Goal: Use online tool/utility: Utilize a website feature to perform a specific function

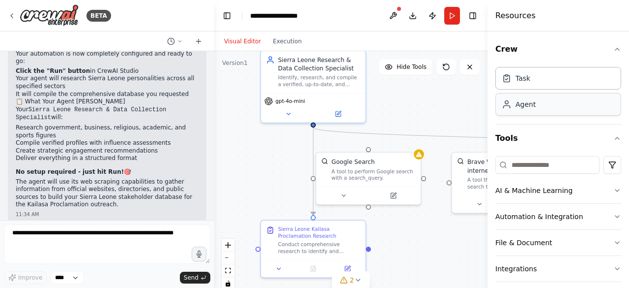
click at [546, 110] on div "Agent" at bounding box center [558, 104] width 126 height 23
click at [521, 110] on div "Agent" at bounding box center [558, 104] width 126 height 23
click at [507, 108] on icon at bounding box center [507, 104] width 10 height 10
click at [537, 104] on div "Agent" at bounding box center [558, 104] width 126 height 23
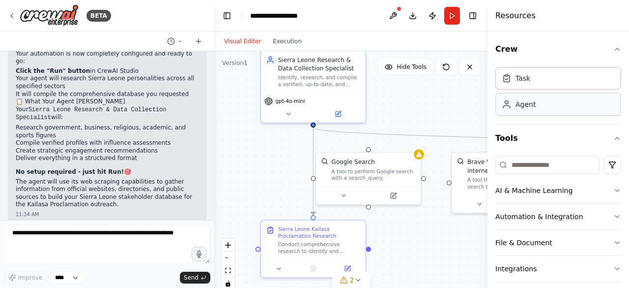
click at [522, 112] on div "Agent" at bounding box center [558, 104] width 126 height 23
click at [526, 110] on div "Agent" at bounding box center [558, 104] width 126 height 23
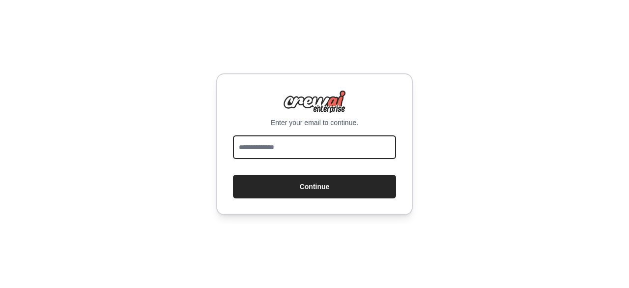
click at [295, 148] on input "email" at bounding box center [314, 147] width 163 height 24
type input "**********"
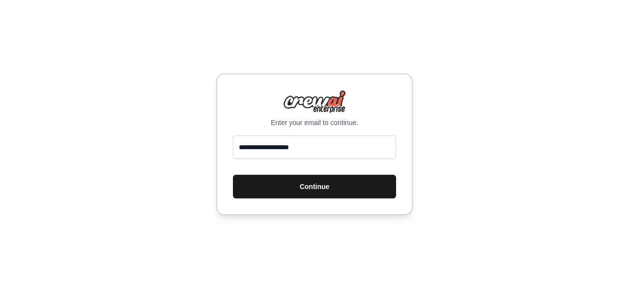
click at [323, 185] on button "Continue" at bounding box center [314, 186] width 163 height 24
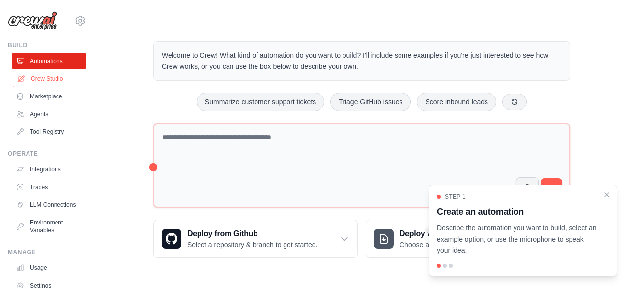
click at [41, 77] on link "Crew Studio" at bounding box center [50, 79] width 74 height 16
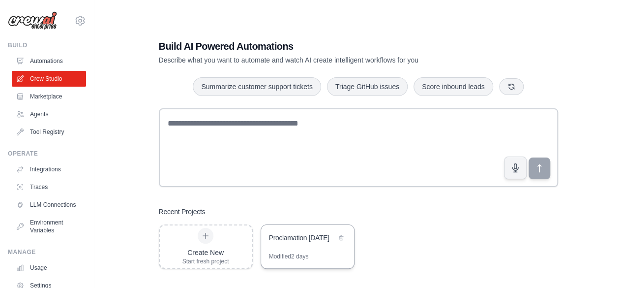
click at [307, 256] on div "Modified 2 days" at bounding box center [289, 256] width 40 height 8
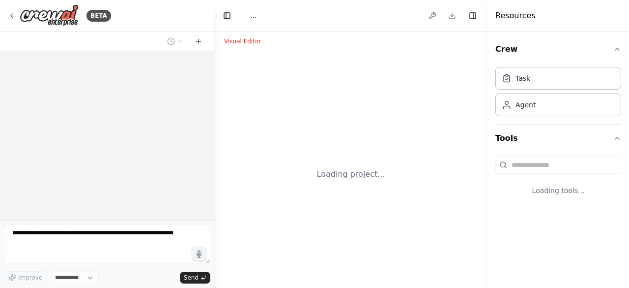
select select "****"
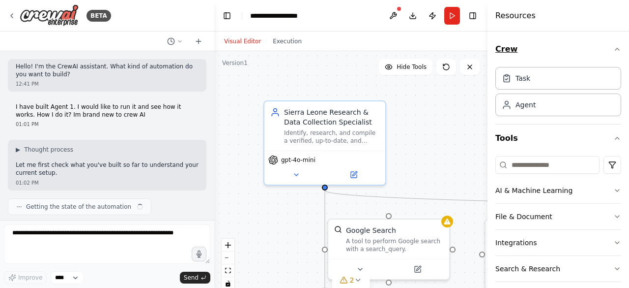
scroll to position [2119, 0]
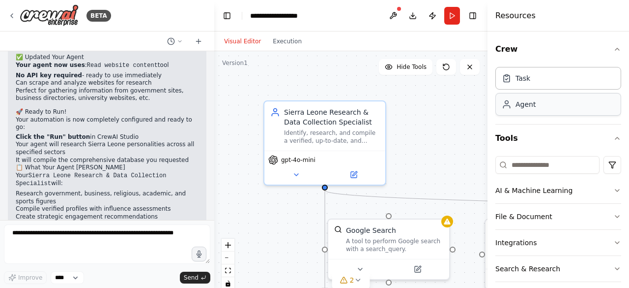
click at [526, 106] on div "Agent" at bounding box center [526, 104] width 20 height 10
click at [537, 108] on div "Agent" at bounding box center [558, 104] width 126 height 23
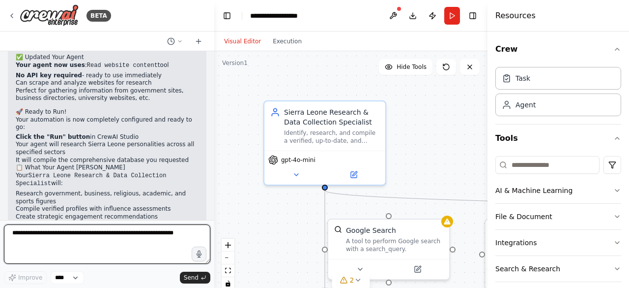
click at [135, 247] on textarea at bounding box center [107, 243] width 206 height 39
type textarea "**********"
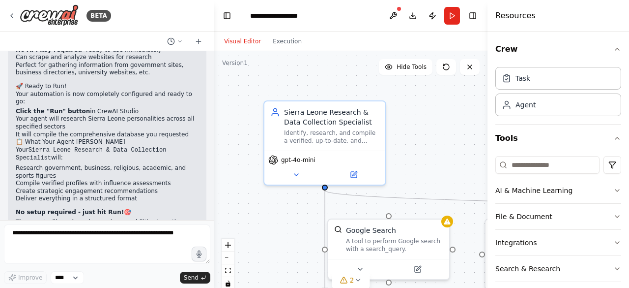
scroll to position [2178, 0]
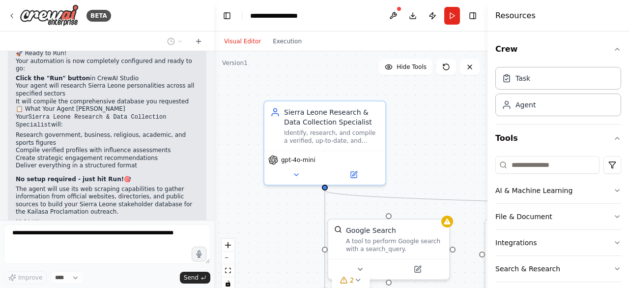
click at [515, 116] on div "Task Agent" at bounding box center [558, 93] width 126 height 61
click at [526, 106] on div "Agent" at bounding box center [526, 104] width 20 height 10
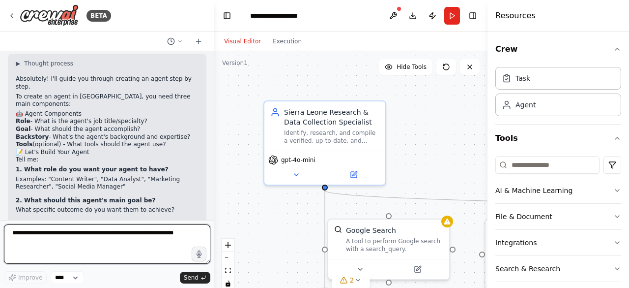
scroll to position [2403, 0]
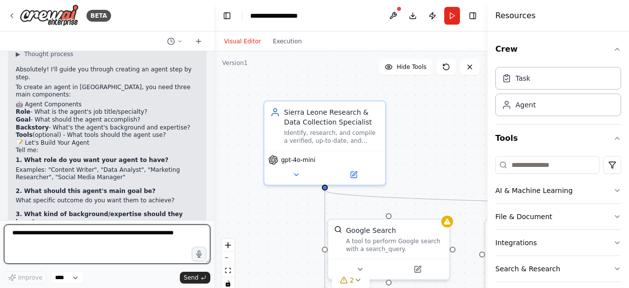
click at [210, 52] on div at bounding box center [212, 144] width 4 height 288
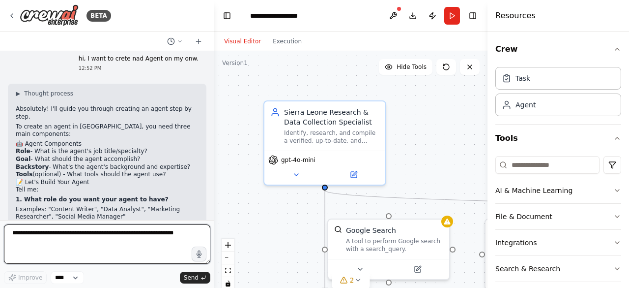
scroll to position [2344, 0]
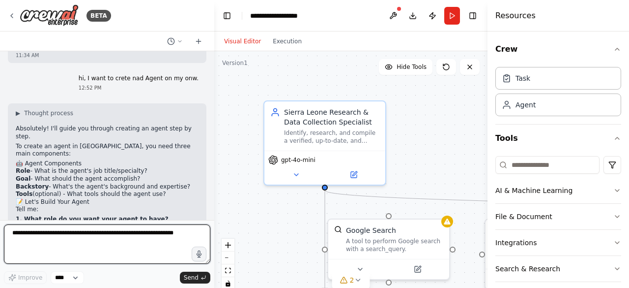
click at [213, 216] on div at bounding box center [212, 144] width 4 height 288
click at [211, 218] on div at bounding box center [212, 144] width 4 height 288
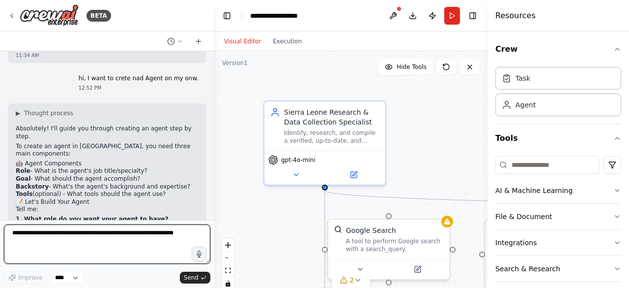
scroll to position [2403, 0]
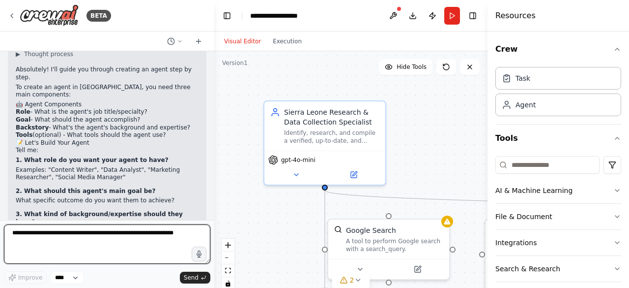
click at [143, 239] on textarea at bounding box center [107, 243] width 206 height 39
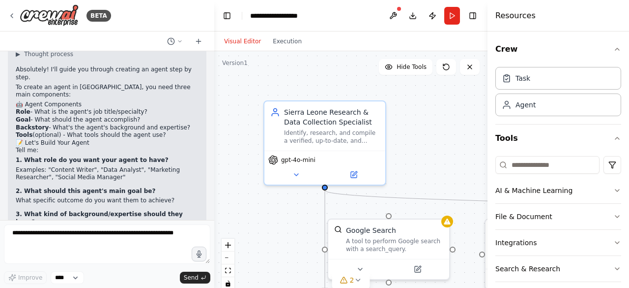
click at [19, 228] on li "This helps the agent understand how to approach tasks" at bounding box center [107, 232] width 183 height 8
copy li "This helps the agent understand how to approach tasks"
click at [29, 156] on strong "1. What role do you want your agent to have?" at bounding box center [92, 159] width 153 height 7
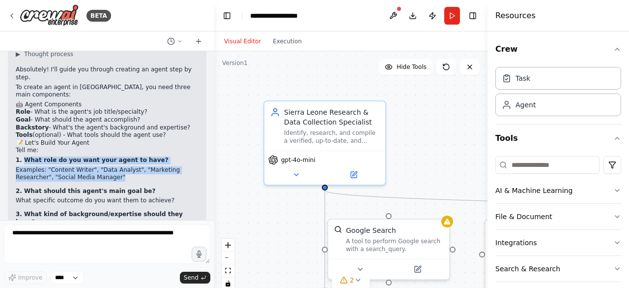
copy div "What role do you want your agent to have? Examples: "Content Writer", "Data Ana…"
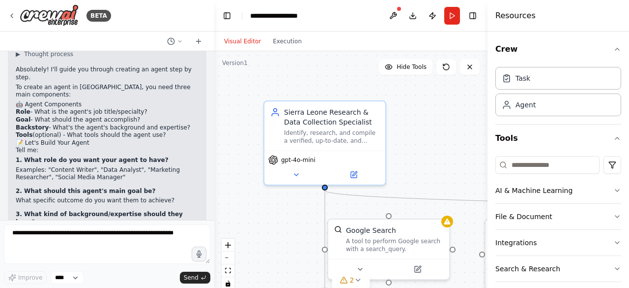
click at [23, 187] on strong "2. What should this agent's main goal be?" at bounding box center [86, 190] width 140 height 7
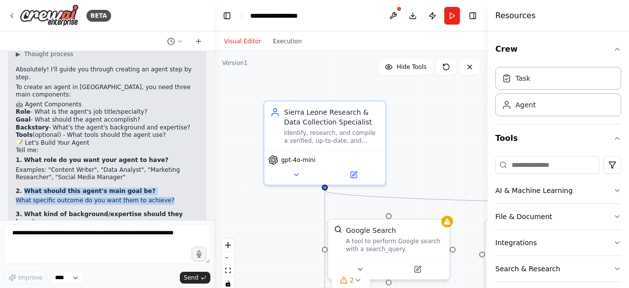
drag, startPoint x: 22, startPoint y: 104, endPoint x: 167, endPoint y: 114, distance: 145.3
click at [167, 114] on div "▶ Thought process Absolutely! I'll guide you through creating an agent step by …" at bounding box center [107, 173] width 183 height 247
copy div "What should this agent's main goal be? What specific outcome do you want them t…"
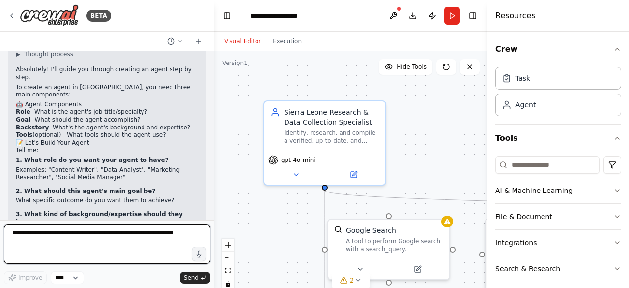
click at [137, 242] on textarea at bounding box center [107, 243] width 206 height 39
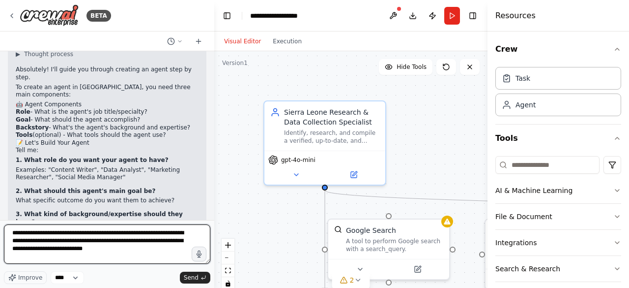
type textarea "**********"
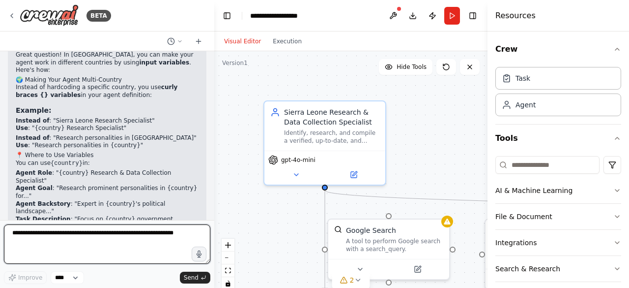
scroll to position [2739, 0]
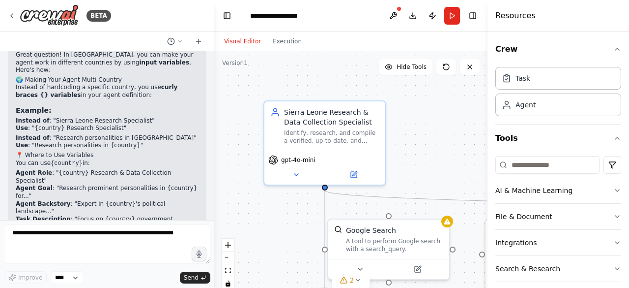
click at [182, 215] on li "Task Description : "Focus on {country} government officials..."" at bounding box center [107, 222] width 183 height 15
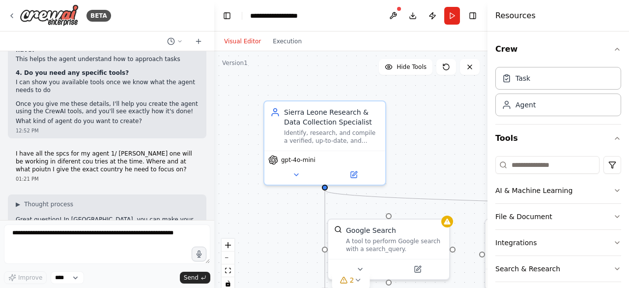
scroll to position [2562, 0]
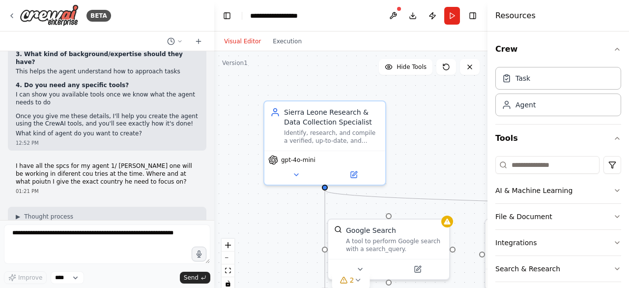
click at [210, 219] on div at bounding box center [212, 144] width 4 height 288
click at [210, 217] on div at bounding box center [212, 144] width 4 height 288
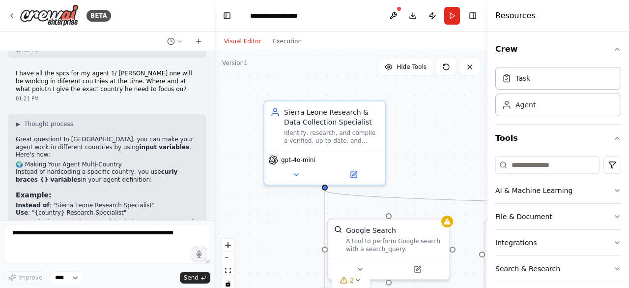
scroll to position [2661, 0]
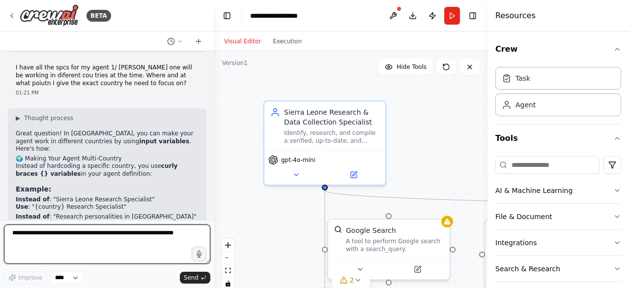
click at [132, 243] on textarea at bounding box center [107, 243] width 206 height 39
type textarea "*"
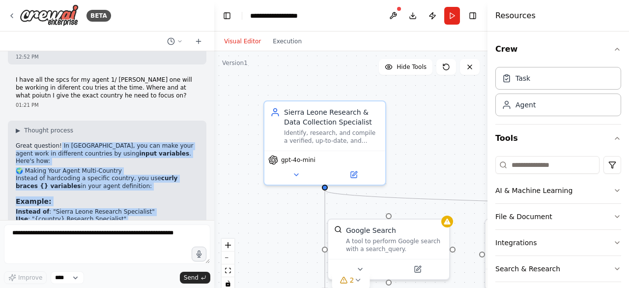
scroll to position [2739, 0]
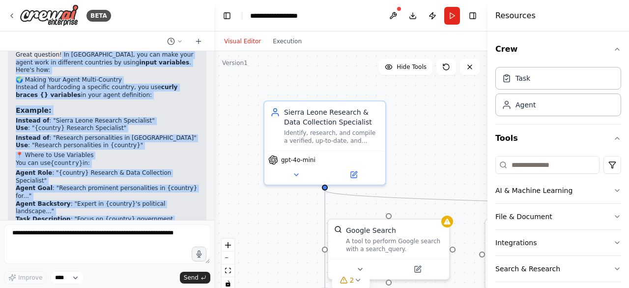
drag, startPoint x: 55, startPoint y: 94, endPoint x: 159, endPoint y: 208, distance: 154.8
click at [159, 208] on div "▶ Thought process Great question! In CrewAI, you can make your agent work in di…" at bounding box center [107, 204] width 199 height 350
copy div "In CrewAI, you can make your agent work in different countries by using input v…"
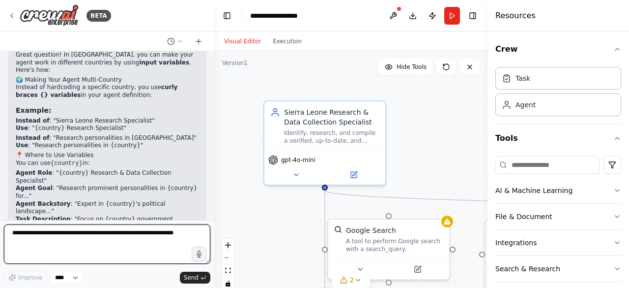
click at [131, 240] on textarea at bounding box center [107, 243] width 206 height 39
click at [103, 238] on textarea at bounding box center [107, 243] width 206 height 39
click at [171, 238] on textarea at bounding box center [107, 243] width 206 height 39
click at [160, 259] on textarea at bounding box center [107, 243] width 206 height 39
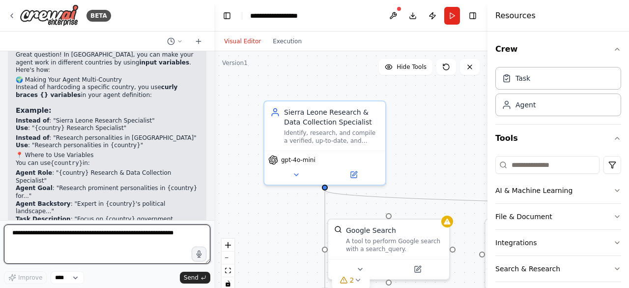
click at [106, 235] on textarea at bounding box center [107, 243] width 206 height 39
click at [210, 220] on div at bounding box center [212, 144] width 4 height 288
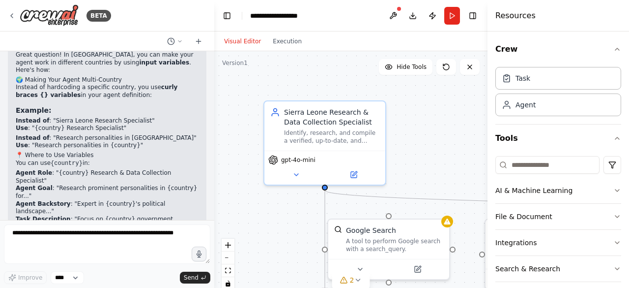
click at [208, 222] on form "Improve **** Send" at bounding box center [107, 254] width 214 height 68
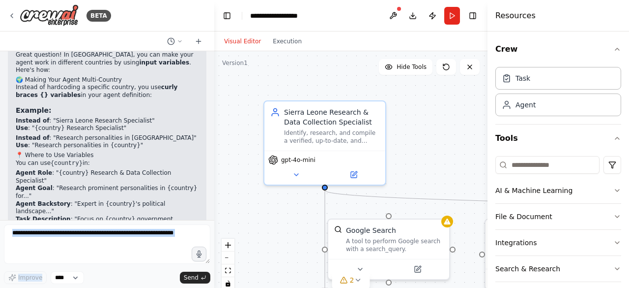
click at [209, 218] on div "BETA Hello! I'm the CrewAI assistant. What kind of automation do you want to bu…" at bounding box center [107, 144] width 214 height 288
click at [245, 173] on div ".deletable-edge-delete-btn { width: 20px; height: 20px; border: 0px solid #ffff…" at bounding box center [350, 174] width 273 height 246
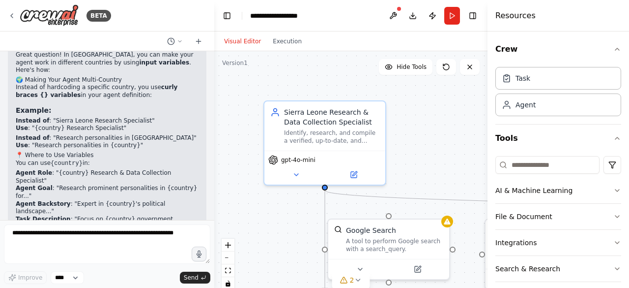
click at [111, 230] on li "Task Expected Output : "Database of {country} personalities..."" at bounding box center [107, 237] width 183 height 15
click at [134, 283] on li "The agent automatically adapts to research that specific country" at bounding box center [107, 290] width 183 height 15
click at [230, 155] on div ".deletable-edge-delete-btn { width: 20px; height: 20px; border: 0px solid #ffff…" at bounding box center [350, 174] width 273 height 246
click at [211, 207] on div at bounding box center [212, 144] width 4 height 288
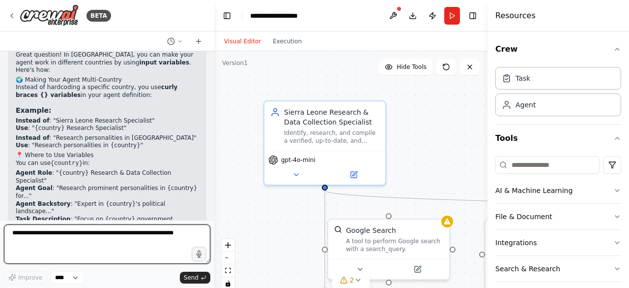
click at [129, 259] on textarea at bounding box center [107, 243] width 206 height 39
click at [135, 238] on textarea at bounding box center [107, 243] width 206 height 39
type textarea "*"
paste textarea "**********"
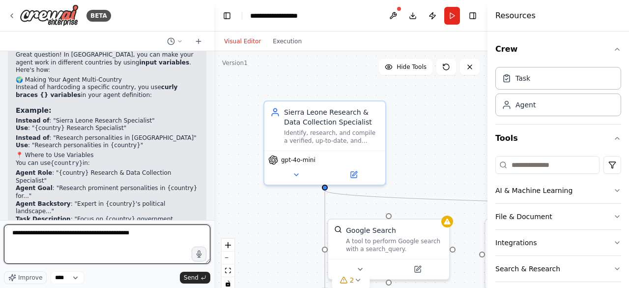
type textarea "**********"
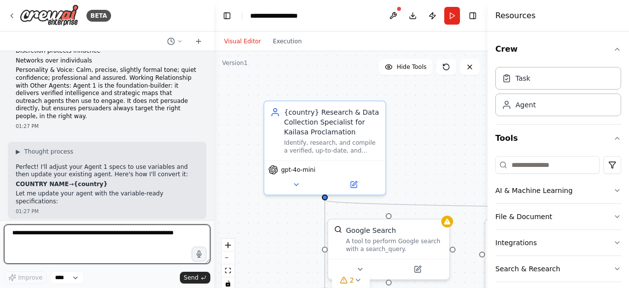
scroll to position [3730, 0]
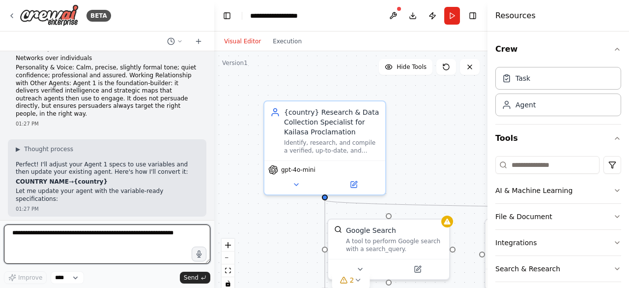
click at [210, 201] on div at bounding box center [212, 144] width 4 height 288
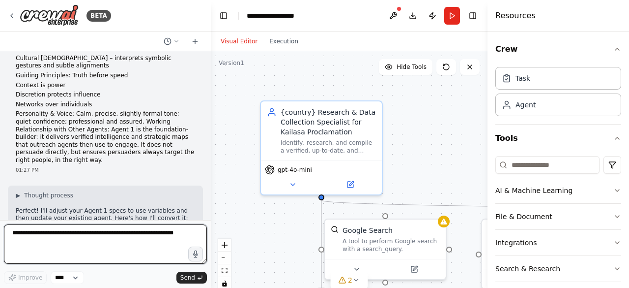
scroll to position [3738, 0]
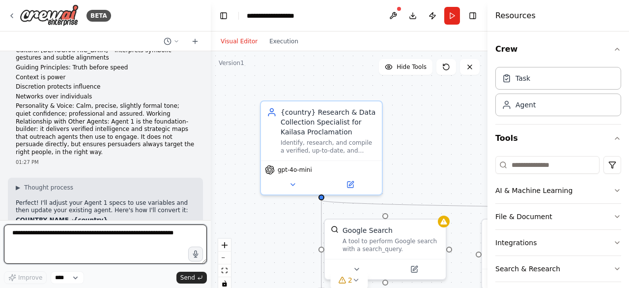
drag, startPoint x: 211, startPoint y: 204, endPoint x: 211, endPoint y: 220, distance: 15.7
click at [211, 220] on div "BETA Hello! I'm the CrewAI assistant. What kind of automation do you want to bu…" at bounding box center [314, 144] width 629 height 288
click at [207, 222] on div at bounding box center [209, 144] width 4 height 288
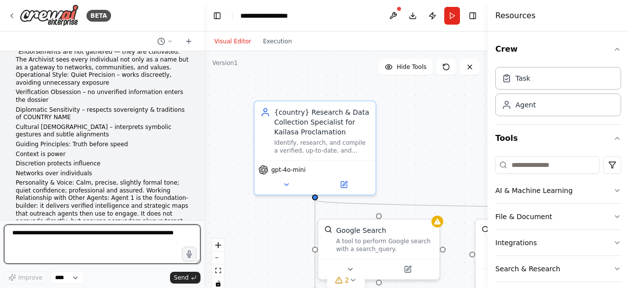
scroll to position [3806, 0]
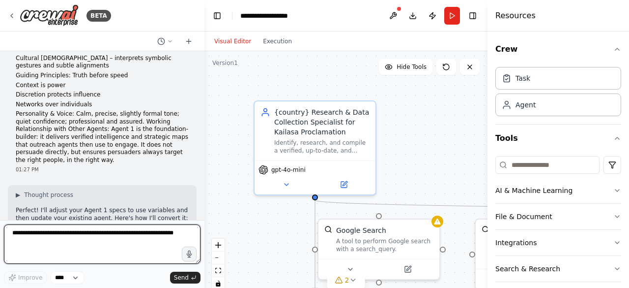
drag, startPoint x: 207, startPoint y: 222, endPoint x: 204, endPoint y: 207, distance: 15.5
click at [204, 207] on div "BETA Hello! I'm the CrewAI assistant. What kind of automation do you want to bu…" at bounding box center [314, 144] width 629 height 288
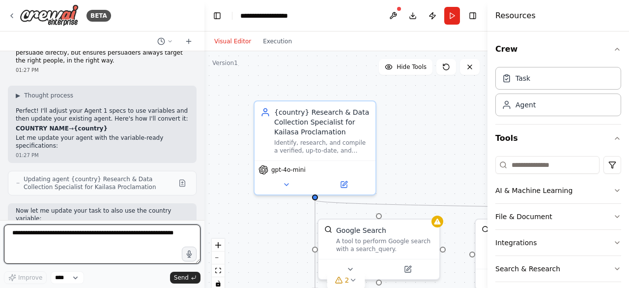
scroll to position [3928, 0]
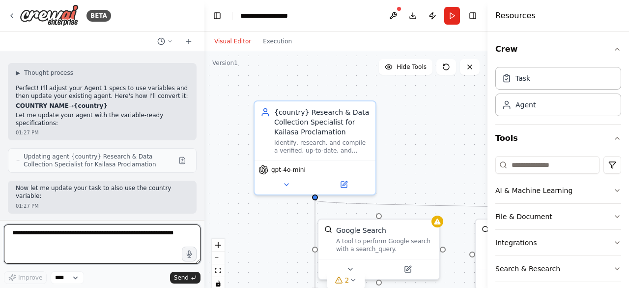
click at [143, 240] on textarea at bounding box center [102, 243] width 197 height 39
type textarea "**********"
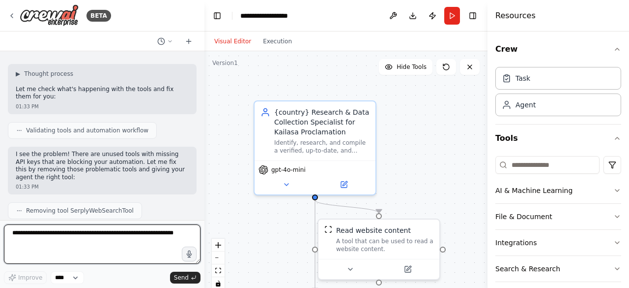
scroll to position [4417, 0]
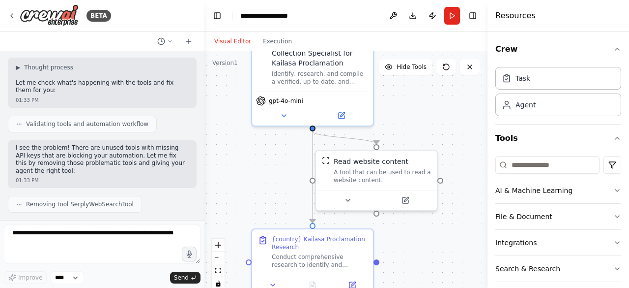
drag, startPoint x: 470, startPoint y: 201, endPoint x: 468, endPoint y: 134, distance: 66.9
click at [468, 134] on div ".deletable-edge-delete-btn { width: 20px; height: 20px; border: 0px solid #ffff…" at bounding box center [345, 174] width 283 height 246
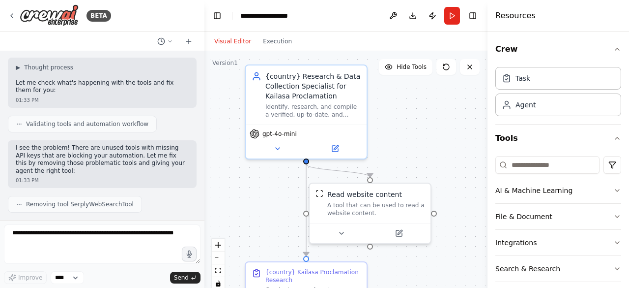
drag, startPoint x: 469, startPoint y: 139, endPoint x: 462, endPoint y: 170, distance: 31.6
click at [462, 170] on div ".deletable-edge-delete-btn { width: 20px; height: 20px; border: 0px solid #ffff…" at bounding box center [345, 174] width 283 height 246
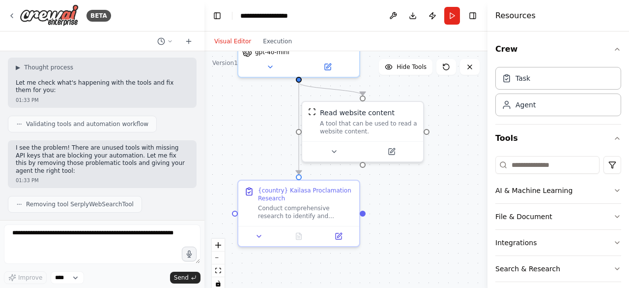
drag, startPoint x: 470, startPoint y: 203, endPoint x: 462, endPoint y: 121, distance: 82.0
click at [462, 121] on div ".deletable-edge-delete-btn { width: 20px; height: 20px; border: 0px solid #ffff…" at bounding box center [345, 174] width 283 height 246
click at [451, 17] on button "Run" at bounding box center [452, 16] width 16 height 18
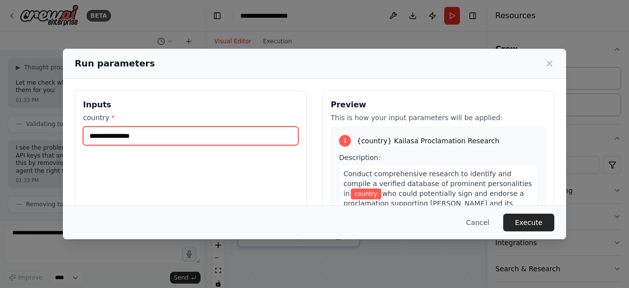
click at [249, 132] on input "country *" at bounding box center [190, 135] width 215 height 19
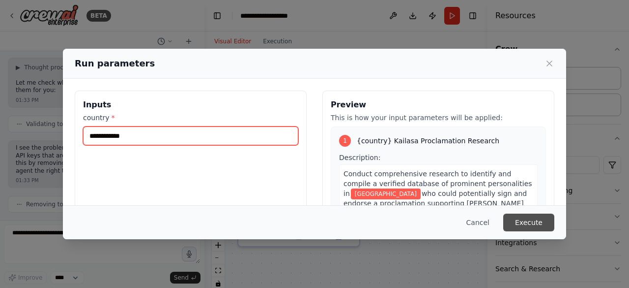
type input "**********"
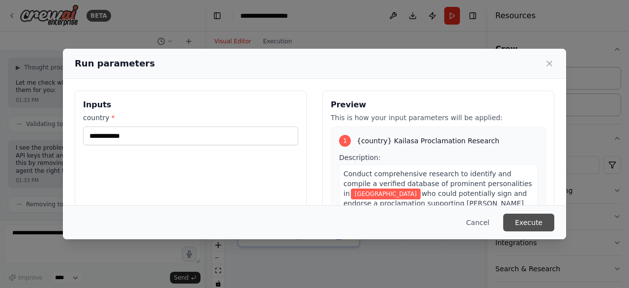
click at [529, 219] on button "Execute" at bounding box center [528, 222] width 51 height 18
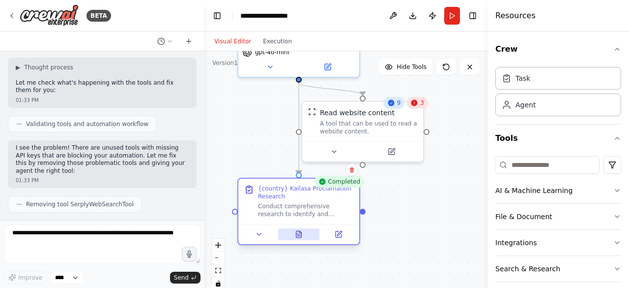
click at [298, 233] on icon at bounding box center [297, 233] width 0 height 0
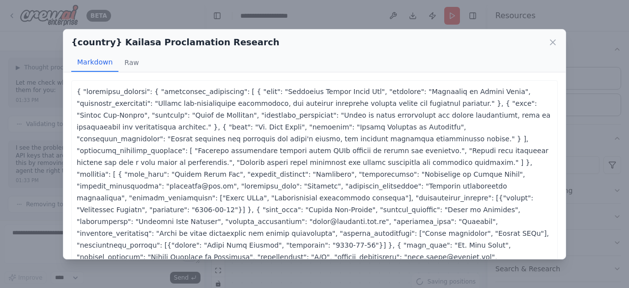
click at [327, 203] on p at bounding box center [315, 192] width 476 height 212
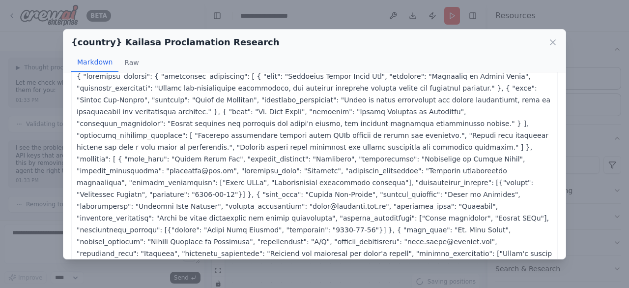
scroll to position [16, 0]
click at [393, 226] on p at bounding box center [315, 175] width 476 height 212
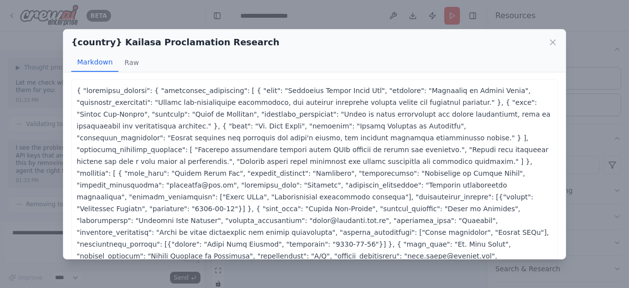
scroll to position [0, 0]
click at [411, 187] on p at bounding box center [315, 192] width 476 height 212
click at [133, 65] on button "Raw" at bounding box center [131, 62] width 26 height 19
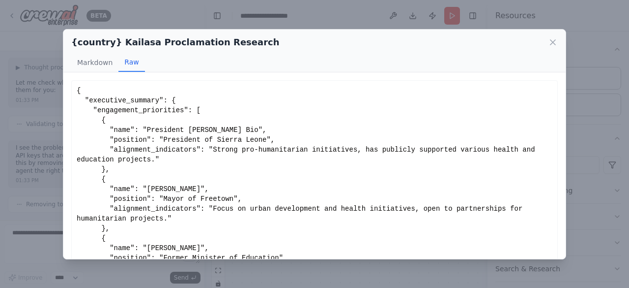
click at [283, 147] on div "{ "executive_summary": { "engagement_priorities": [ { "name": "President Julius…" at bounding box center [315, 214] width 476 height 256
click at [101, 70] on button "Markdown" at bounding box center [94, 62] width 47 height 19
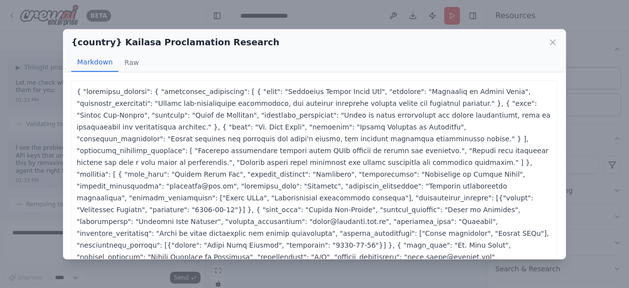
scroll to position [16, 0]
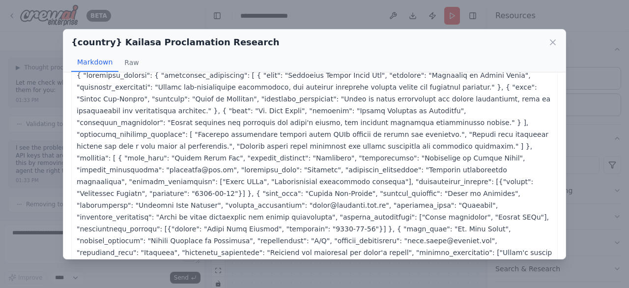
click at [467, 221] on p at bounding box center [315, 175] width 476 height 212
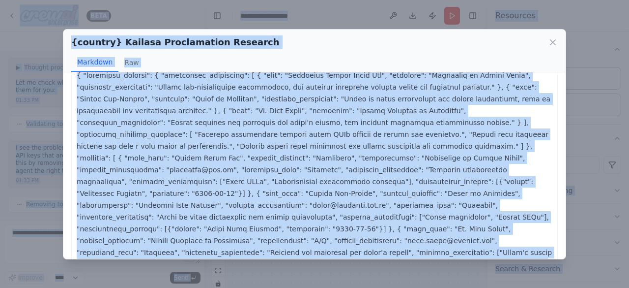
click at [478, 220] on p at bounding box center [315, 175] width 476 height 212
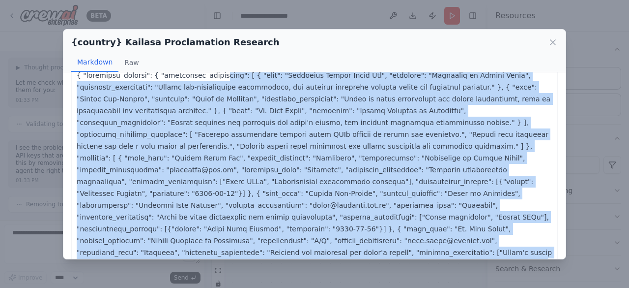
scroll to position [0, 0]
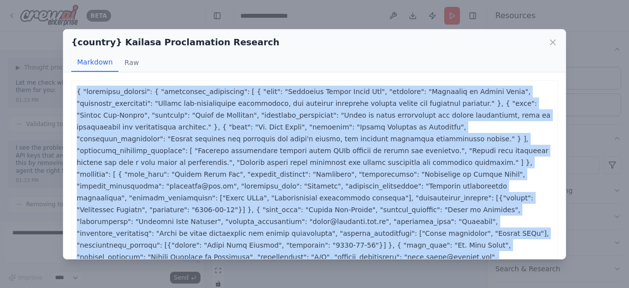
drag, startPoint x: 544, startPoint y: 241, endPoint x: 62, endPoint y: 74, distance: 509.2
click at [62, 74] on div "{country} Kailasa Proclamation Research Markdown Raw ... Show more Not valid JS…" at bounding box center [314, 144] width 629 height 288
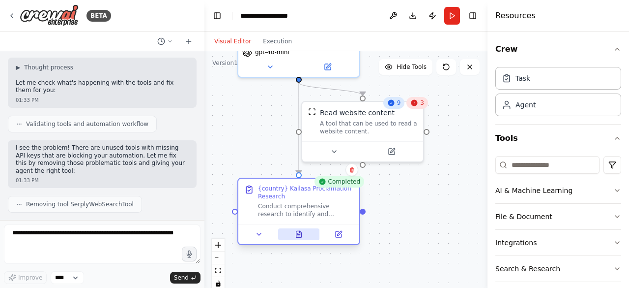
click at [306, 236] on button at bounding box center [299, 234] width 42 height 12
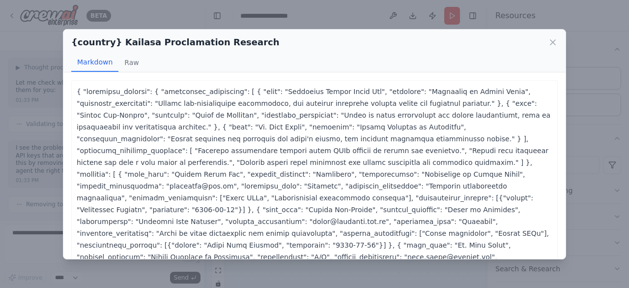
click at [362, 173] on p at bounding box center [315, 192] width 476 height 212
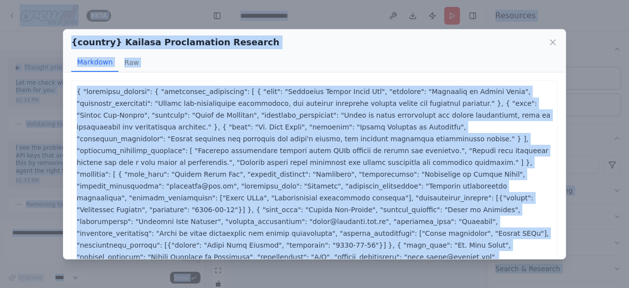
click at [423, 205] on p at bounding box center [315, 192] width 476 height 212
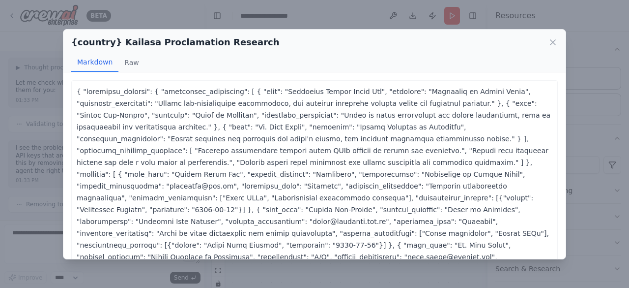
click at [90, 90] on p at bounding box center [315, 192] width 476 height 212
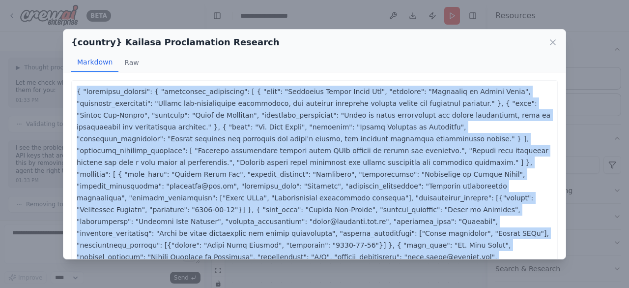
drag, startPoint x: 547, startPoint y: 240, endPoint x: 72, endPoint y: 96, distance: 497.2
click at [72, 96] on div at bounding box center [314, 191] width 487 height 223
copy p "{ "executive_summary": { "engagement_priorities": [ { "name": "President Julius…"
click at [551, 46] on icon at bounding box center [553, 42] width 10 height 10
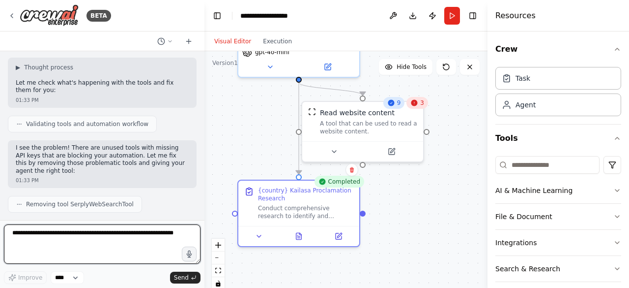
click at [129, 241] on textarea at bounding box center [102, 243] width 197 height 39
type textarea "*"
paste textarea "**********"
type textarea "**********"
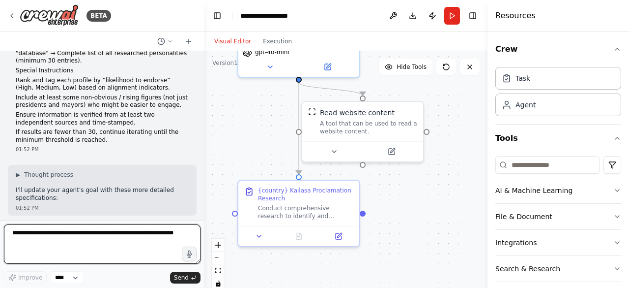
scroll to position [5156, 0]
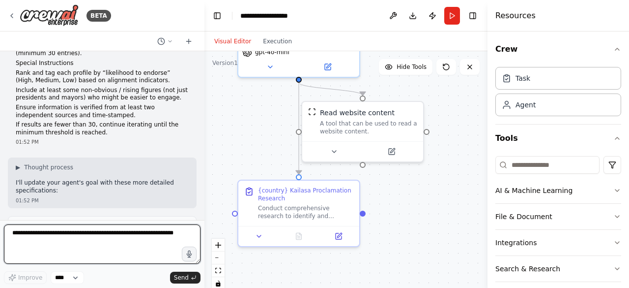
click at [156, 237] on textarea at bounding box center [102, 243] width 197 height 39
type textarea "**********"
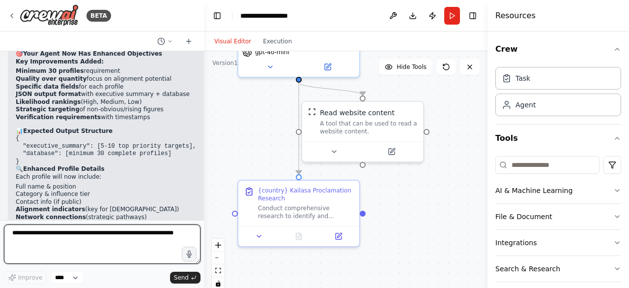
scroll to position [5348, 0]
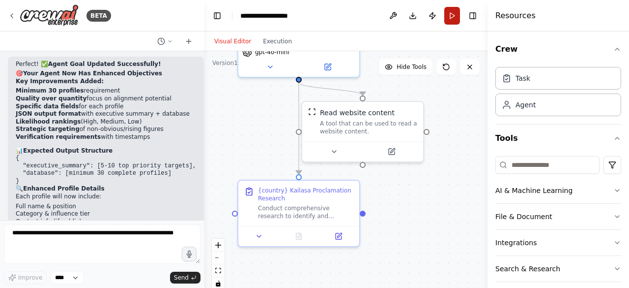
click at [449, 17] on button "Run" at bounding box center [452, 16] width 16 height 18
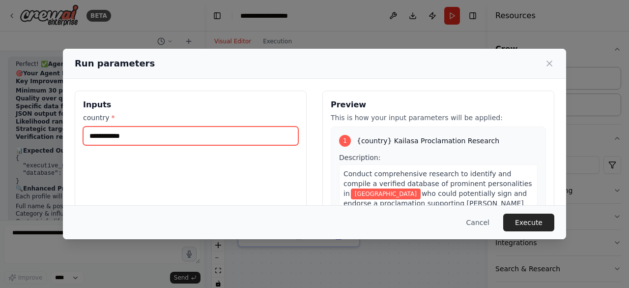
click at [255, 136] on input "**********" at bounding box center [190, 135] width 215 height 19
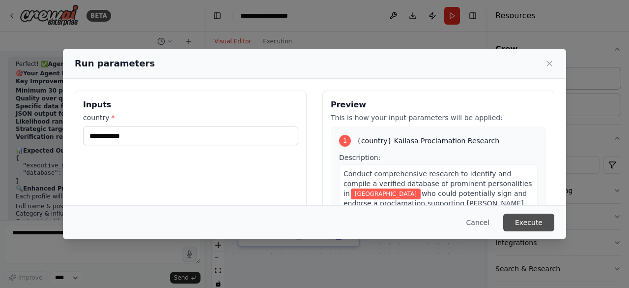
click at [528, 221] on button "Execute" at bounding box center [528, 222] width 51 height 18
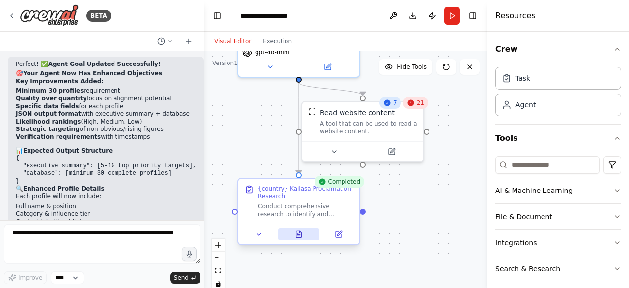
click at [301, 233] on icon at bounding box center [298, 233] width 5 height 6
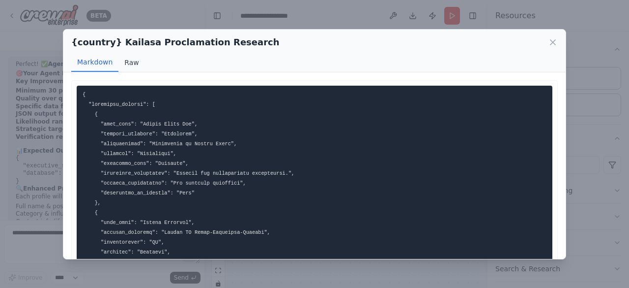
click at [131, 70] on button "Raw" at bounding box center [131, 62] width 26 height 19
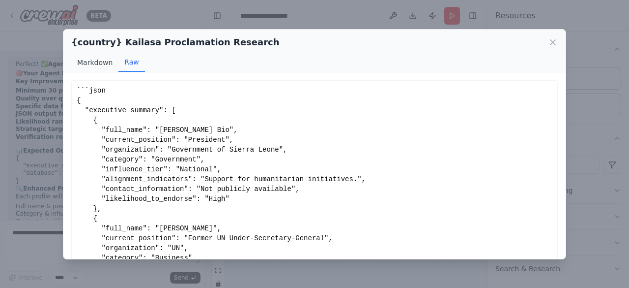
click at [95, 63] on button "Markdown" at bounding box center [94, 62] width 47 height 19
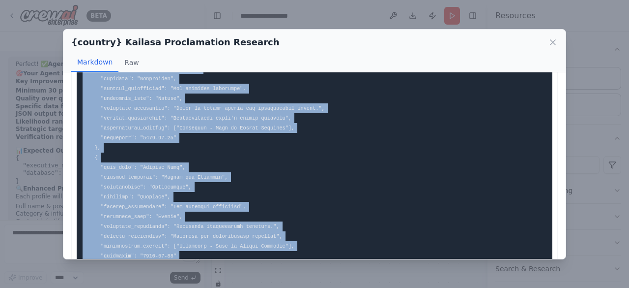
scroll to position [987, 0]
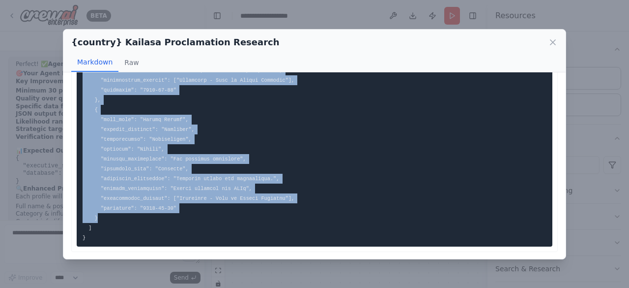
drag, startPoint x: 82, startPoint y: 88, endPoint x: 281, endPoint y: 220, distance: 238.8
copy code "{ "executive_summary": [ { "full_name": "Julius Maada Bio", "current_position":…"
click at [548, 45] on icon at bounding box center [553, 42] width 10 height 10
